Goal: Task Accomplishment & Management: Manage account settings

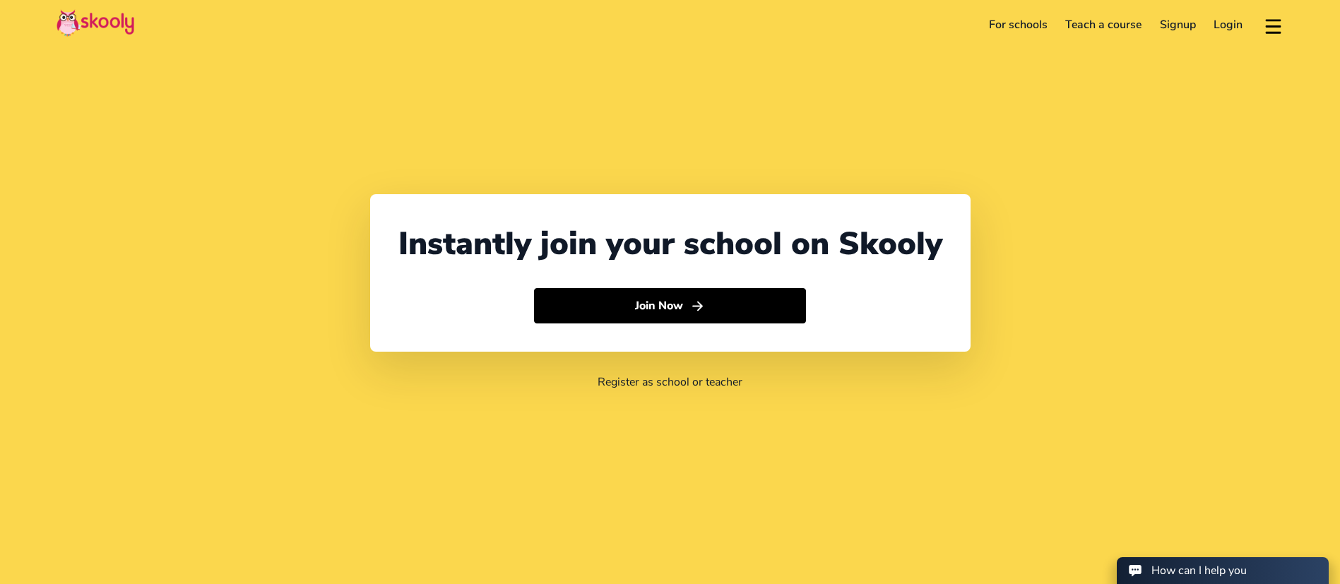
select select "971"
select select "[GEOGRAPHIC_DATA]"
select select "[GEOGRAPHIC_DATA]/[GEOGRAPHIC_DATA]"
click at [1233, 21] on link "Login" at bounding box center [1228, 24] width 47 height 23
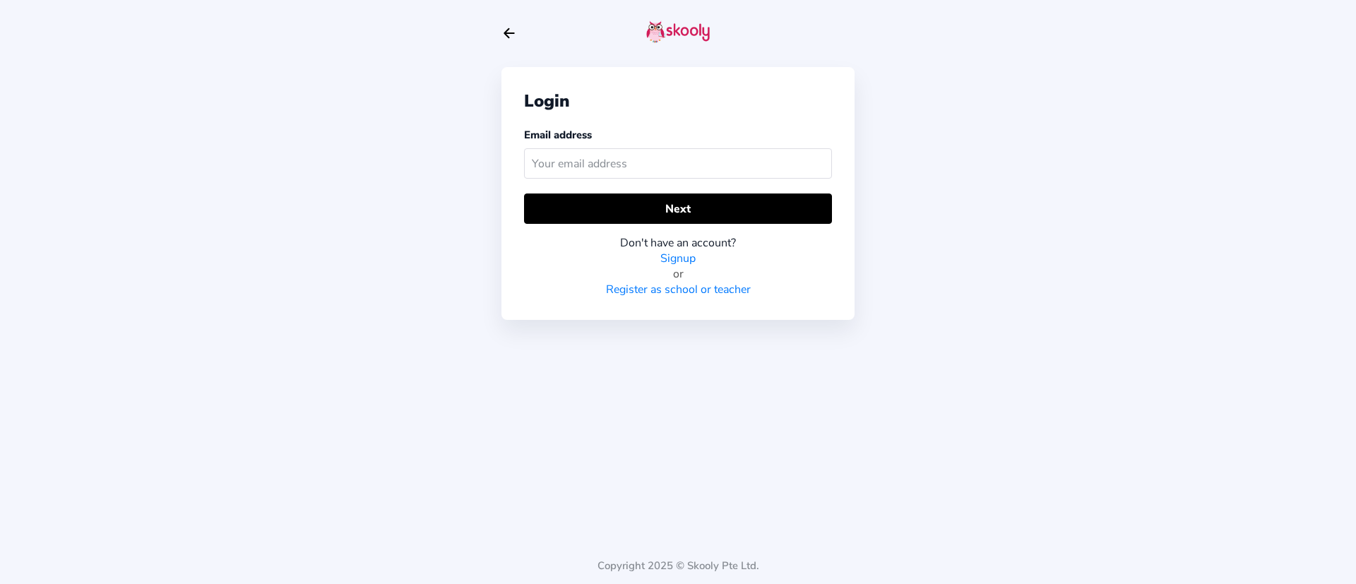
click at [598, 186] on div "Login Email address Next Don't have an account? Signup or Register as school or…" at bounding box center [677, 193] width 353 height 253
drag, startPoint x: 607, startPoint y: 184, endPoint x: 619, endPoint y: 167, distance: 20.2
click at [609, 182] on div "Email address" at bounding box center [678, 155] width 308 height 57
click at [619, 167] on input "text" at bounding box center [678, 163] width 308 height 30
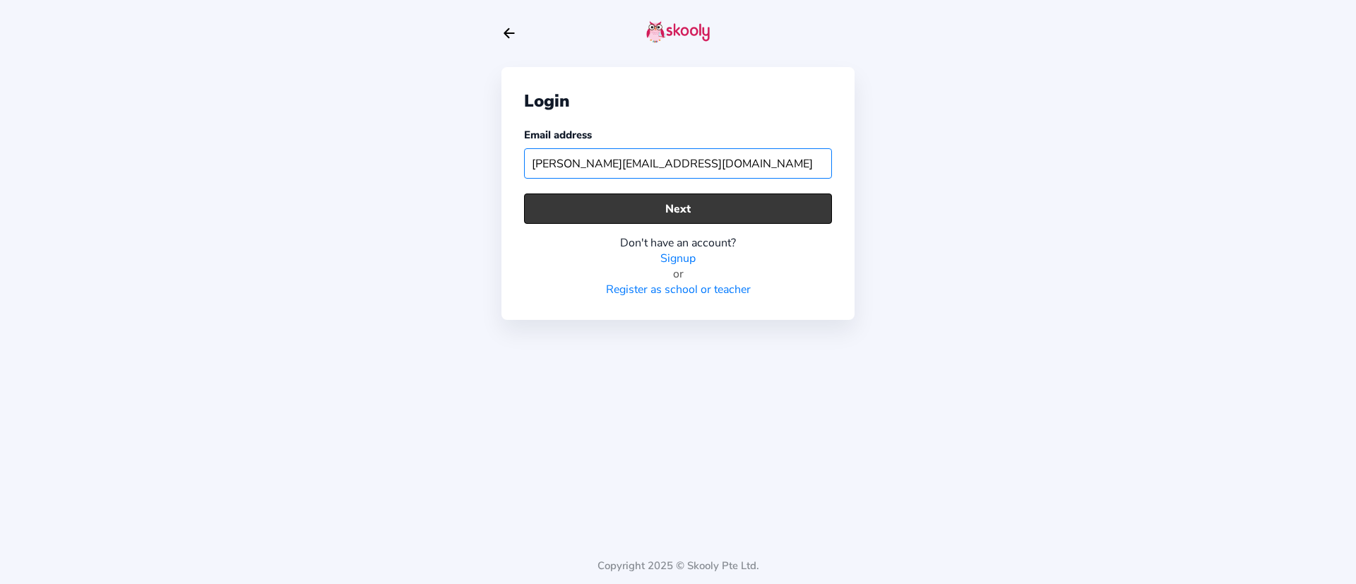
type input "[PERSON_NAME][EMAIL_ADDRESS][DOMAIN_NAME]"
click at [584, 199] on button "Next" at bounding box center [678, 209] width 308 height 30
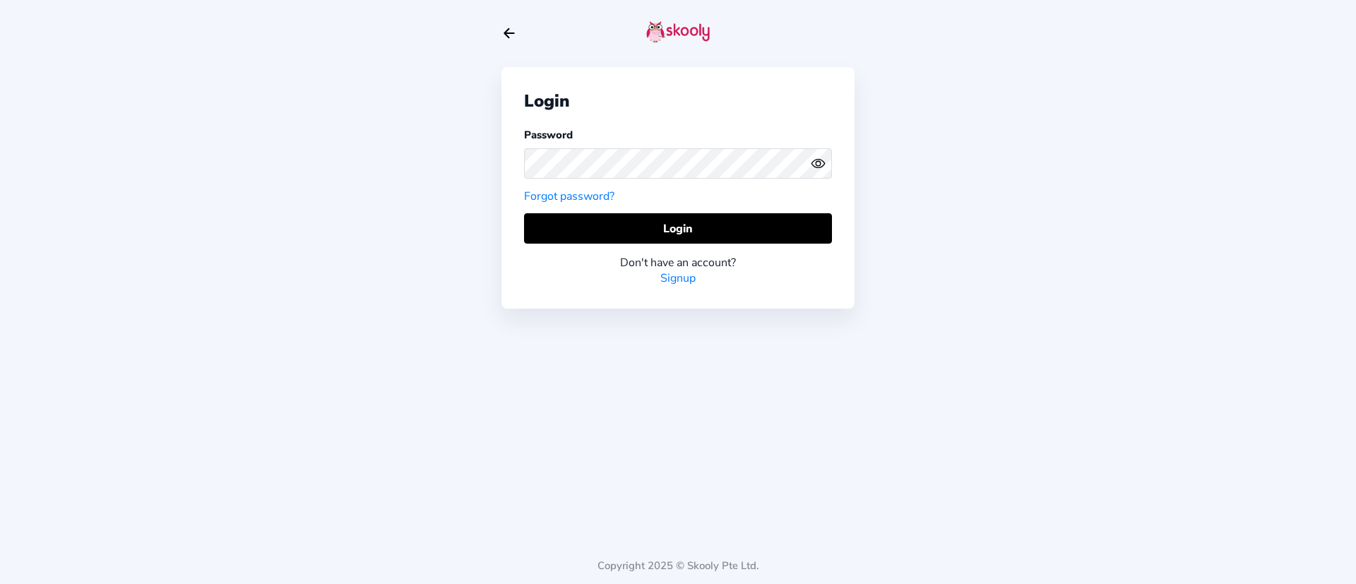
click at [827, 244] on div "Login Don't have an account? Signup" at bounding box center [678, 249] width 308 height 73
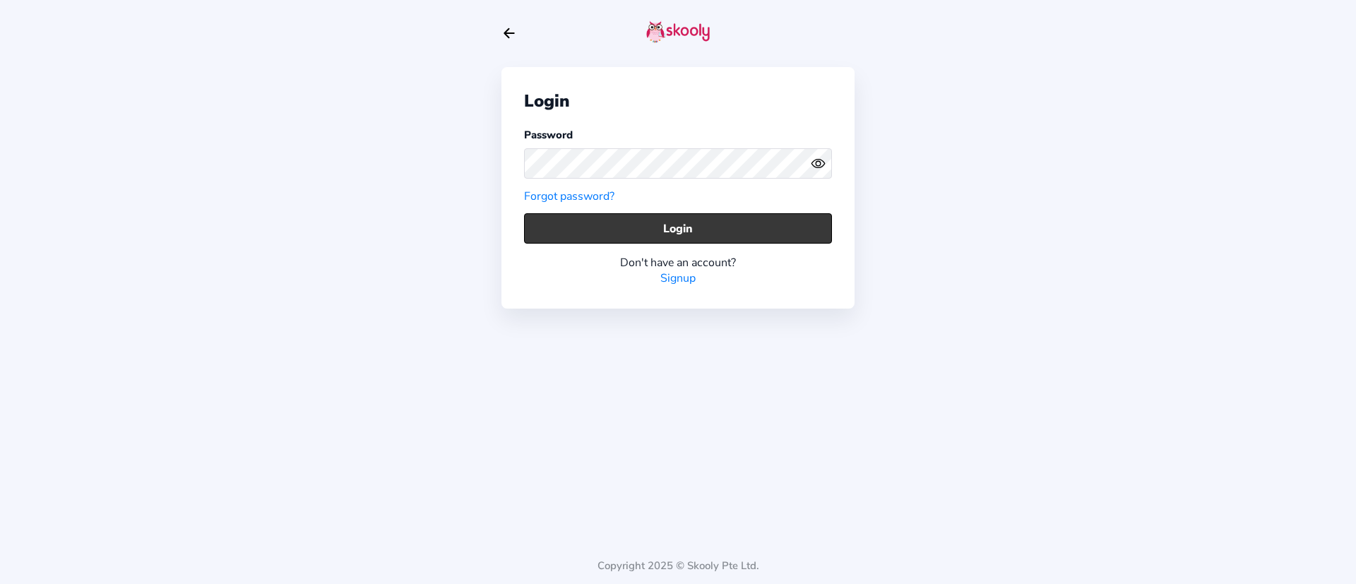
click at [794, 216] on button "Login" at bounding box center [678, 228] width 308 height 30
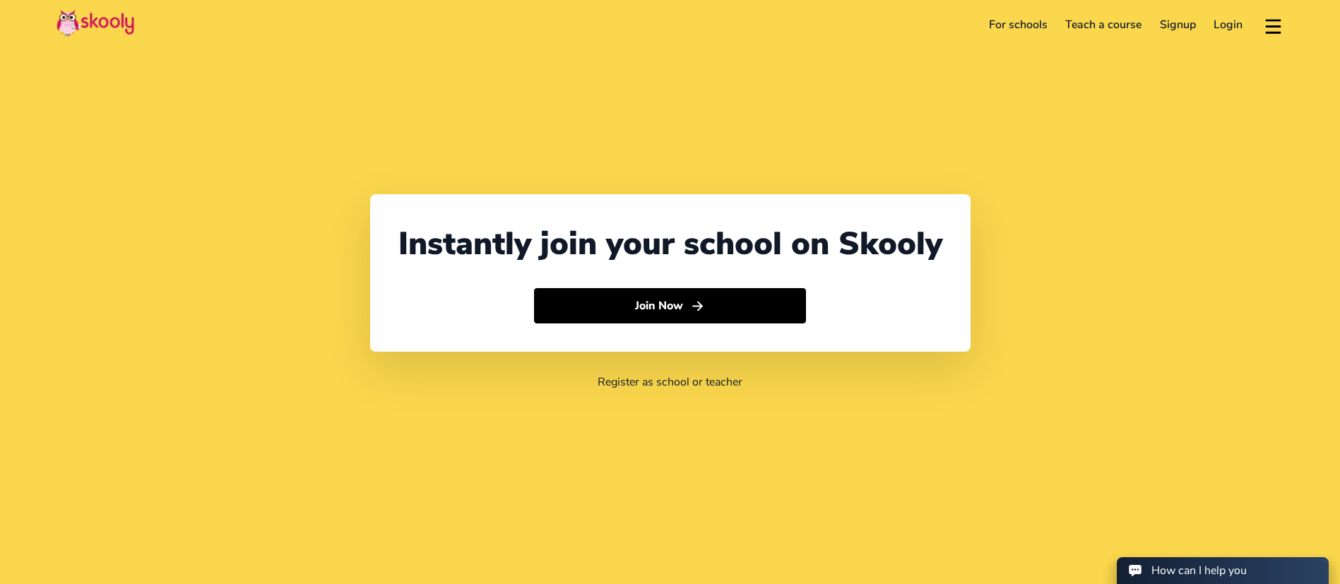
select select "971"
select select "[GEOGRAPHIC_DATA]"
select select "[GEOGRAPHIC_DATA]/[GEOGRAPHIC_DATA]"
click at [1222, 47] on header "For schools Teach a course Signup Login Download app Contact support English" at bounding box center [670, 24] width 1340 height 49
click at [1228, 38] on header "For schools Teach a course Signup Login Download app Contact support English" at bounding box center [670, 24] width 1340 height 49
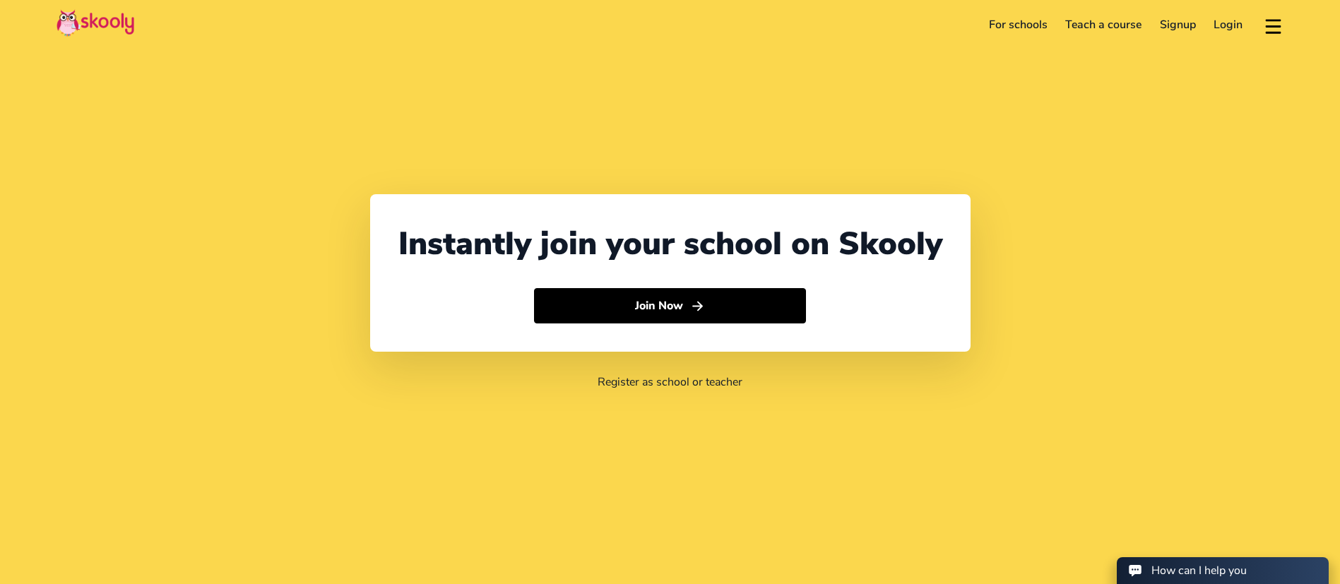
click at [1234, 25] on link "Login" at bounding box center [1228, 24] width 47 height 23
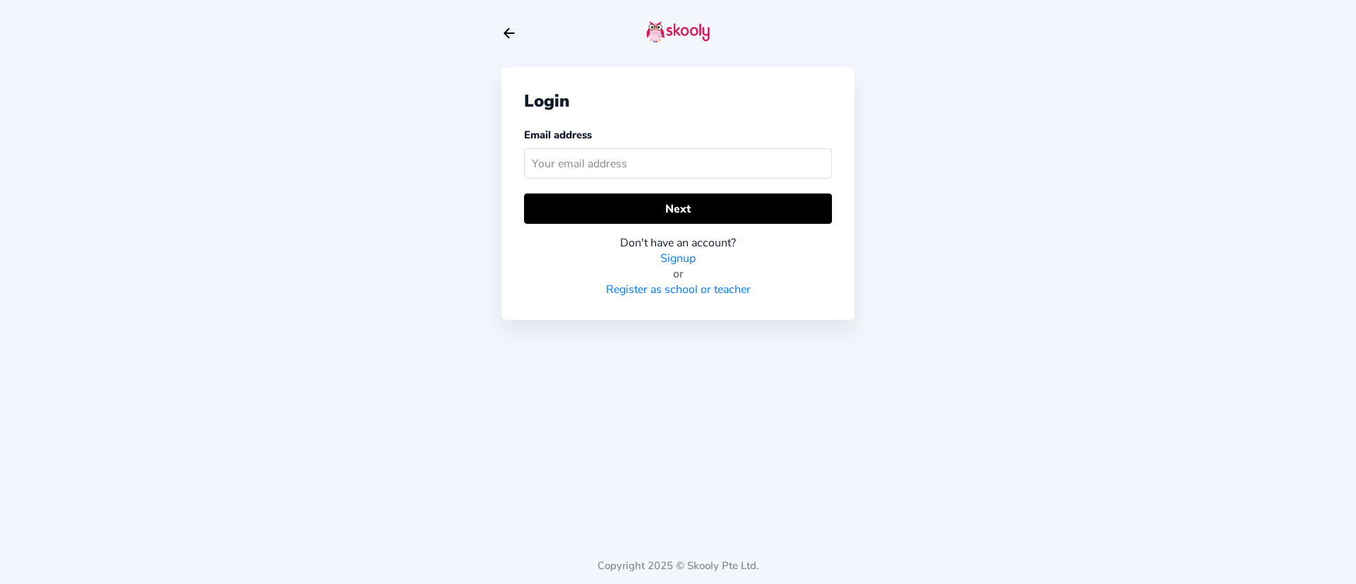
drag, startPoint x: 795, startPoint y: 133, endPoint x: 791, endPoint y: 167, distance: 34.1
click at [795, 137] on div "Email address" at bounding box center [678, 155] width 308 height 57
click at [791, 167] on input "text" at bounding box center [678, 163] width 308 height 30
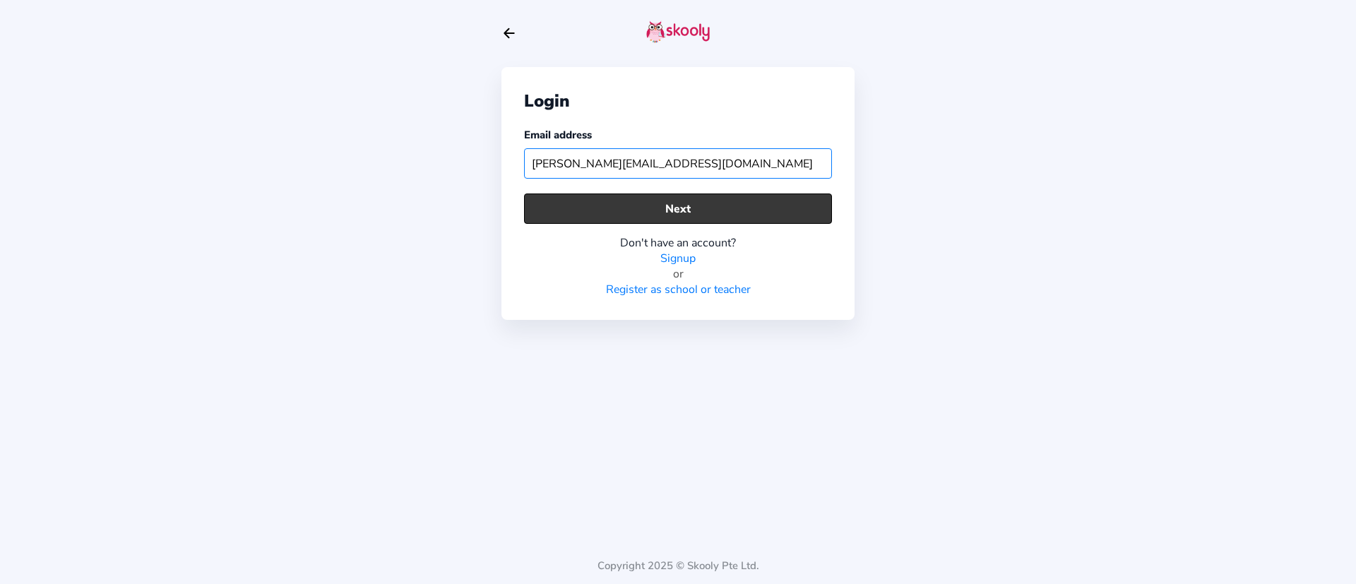
type input "[PERSON_NAME][EMAIL_ADDRESS][DOMAIN_NAME]"
click at [719, 188] on div "Login Email address [PERSON_NAME][EMAIL_ADDRESS][DOMAIN_NAME] Next Don't have a…" at bounding box center [677, 193] width 353 height 253
click at [719, 208] on button "Next" at bounding box center [678, 209] width 308 height 30
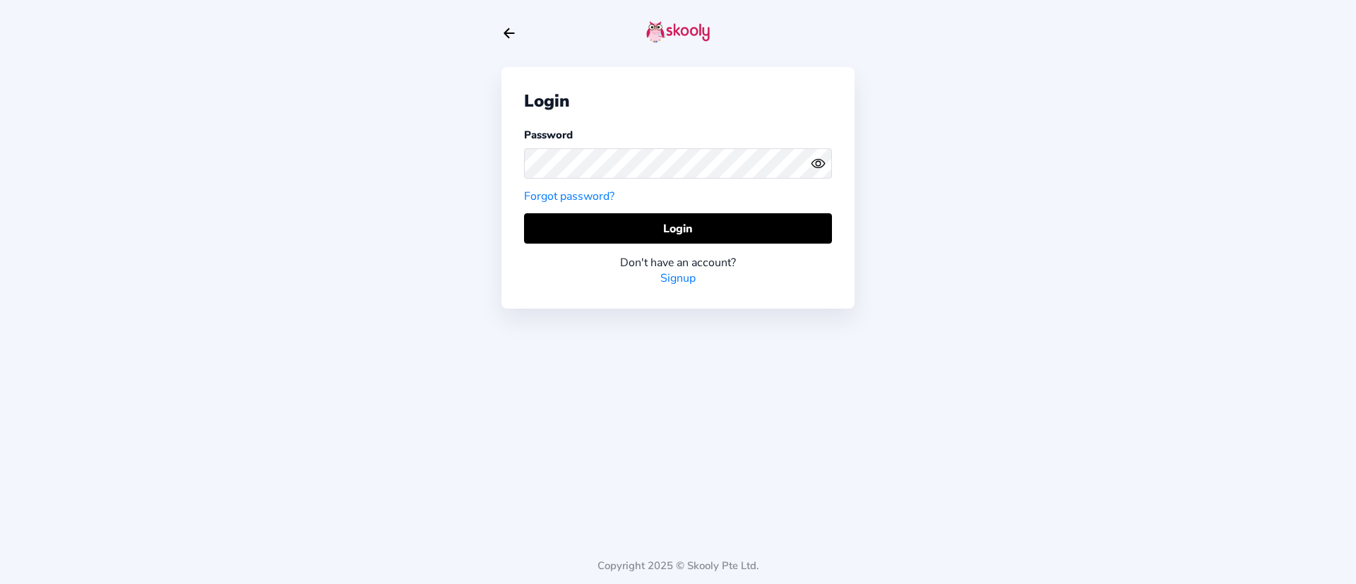
click at [695, 244] on div "Don't have an account? Signup" at bounding box center [678, 265] width 308 height 42
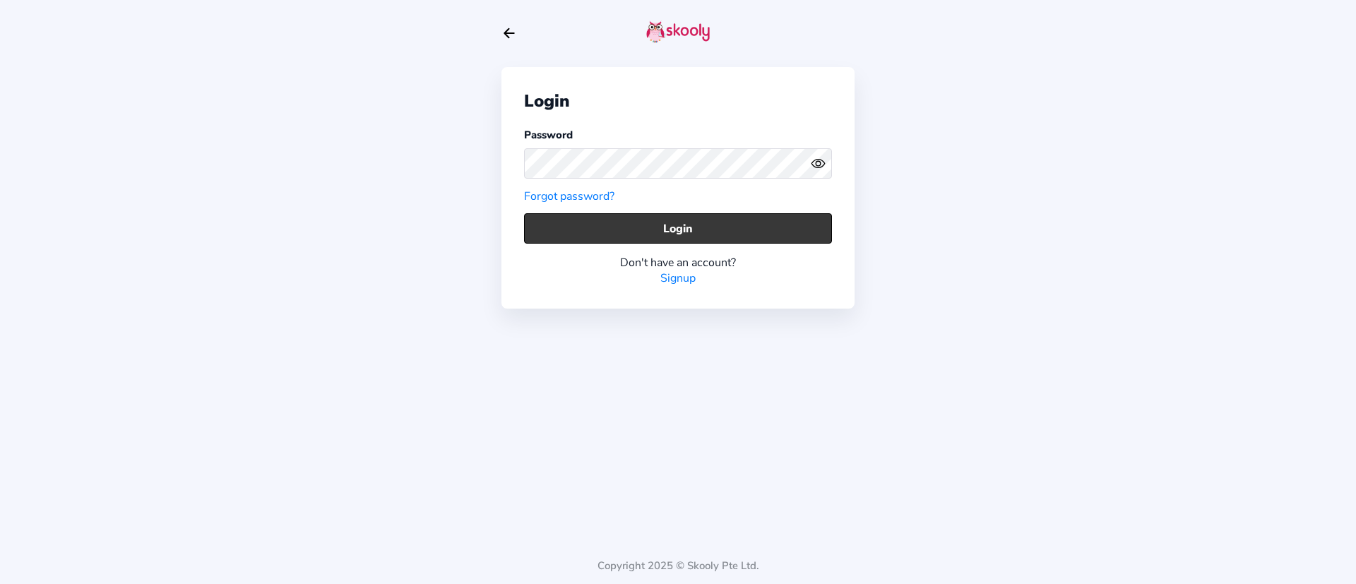
click at [688, 221] on button "Login" at bounding box center [678, 228] width 308 height 30
